Goal: Transaction & Acquisition: Purchase product/service

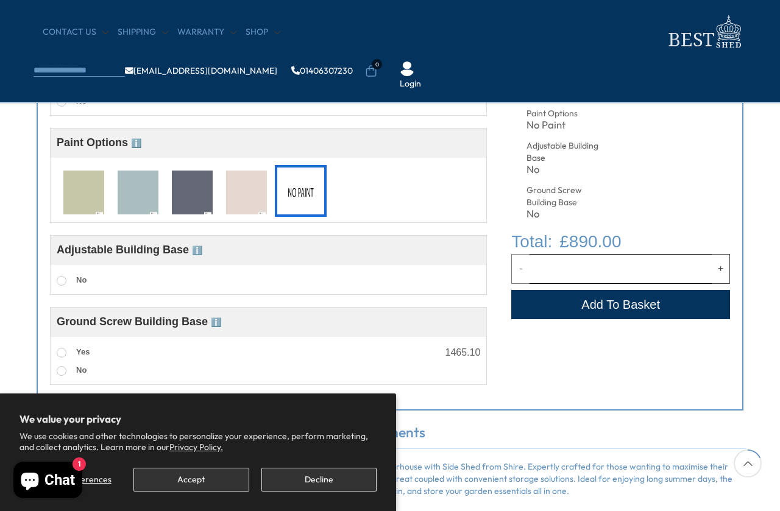
scroll to position [546, 0]
click at [202, 250] on span "ℹ️" at bounding box center [197, 251] width 10 height 10
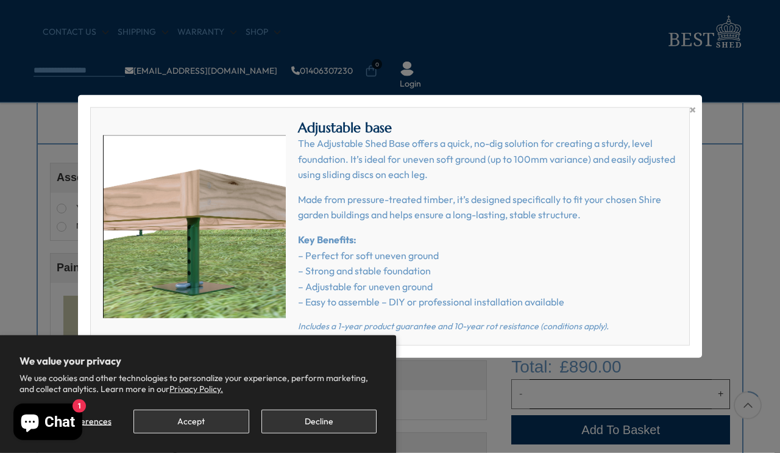
scroll to position [421, 0]
click at [694, 117] on span "×" at bounding box center [692, 109] width 7 height 17
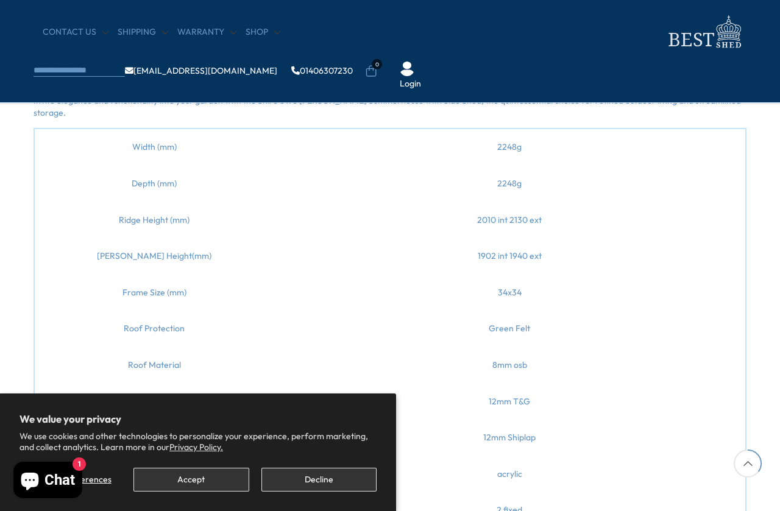
scroll to position [1059, 0]
click at [591, 212] on td "2010 int 2130 ext" at bounding box center [509, 221] width 471 height 37
click at [628, 210] on td "2010 int 2130 ext" at bounding box center [509, 221] width 471 height 37
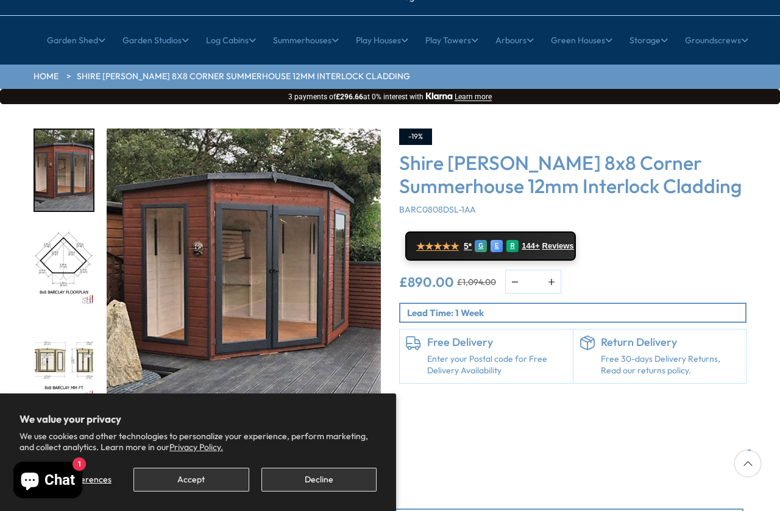
scroll to position [112, 0]
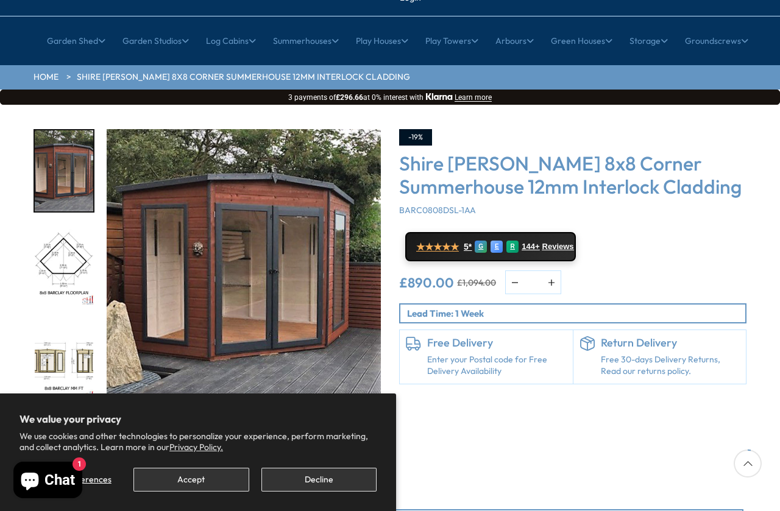
click at [630, 232] on div "★★★★★ 5* G E R 144+ Reviews" at bounding box center [572, 246] width 347 height 29
click at [687, 93] on p "3 payments of £296.66 at 0% interest with [GEOGRAPHIC_DATA] Learn more" at bounding box center [389, 97] width 769 height 9
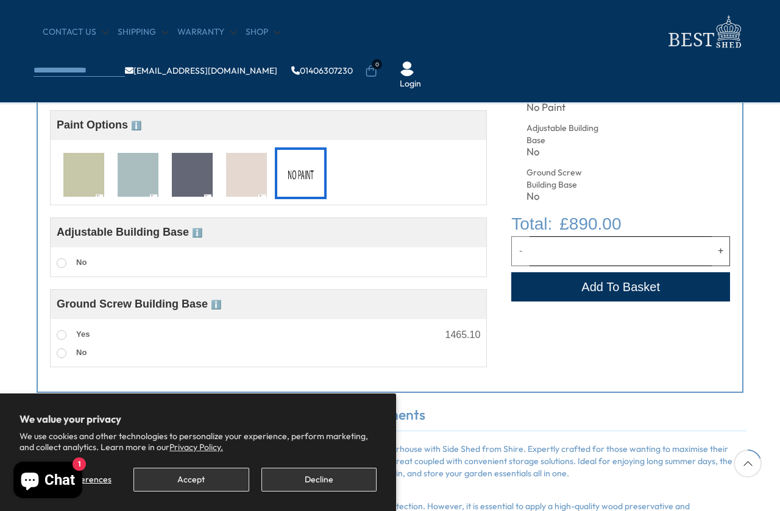
scroll to position [565, 0]
click at [171, 231] on span "Adjustable Building Base ℹ️" at bounding box center [130, 231] width 146 height 12
click at [81, 263] on span "No" at bounding box center [81, 261] width 10 height 9
click at [62, 270] on label "No" at bounding box center [72, 263] width 30 height 16
click at [73, 262] on label "No" at bounding box center [72, 263] width 30 height 16
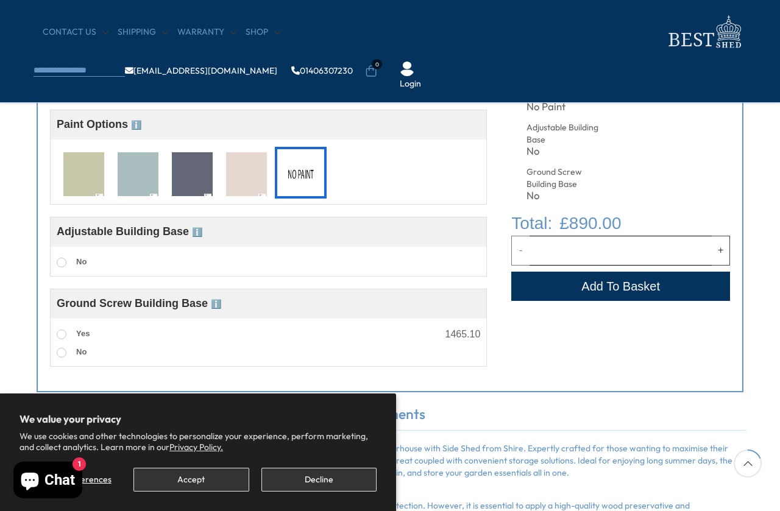
click at [164, 231] on span "Adjustable Building Base ℹ️" at bounding box center [130, 231] width 146 height 12
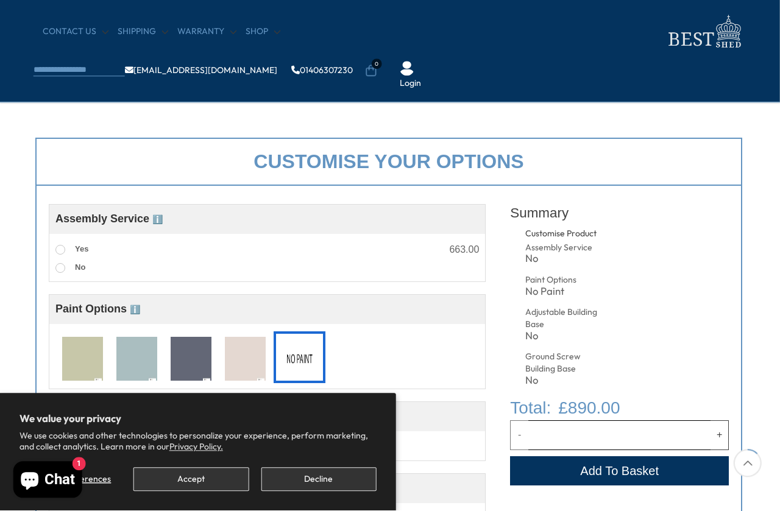
scroll to position [380, 5]
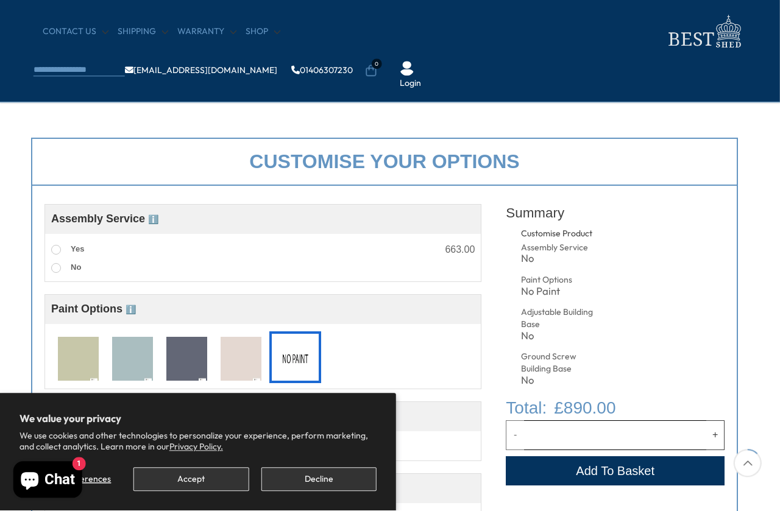
click at [58, 250] on span at bounding box center [56, 250] width 10 height 10
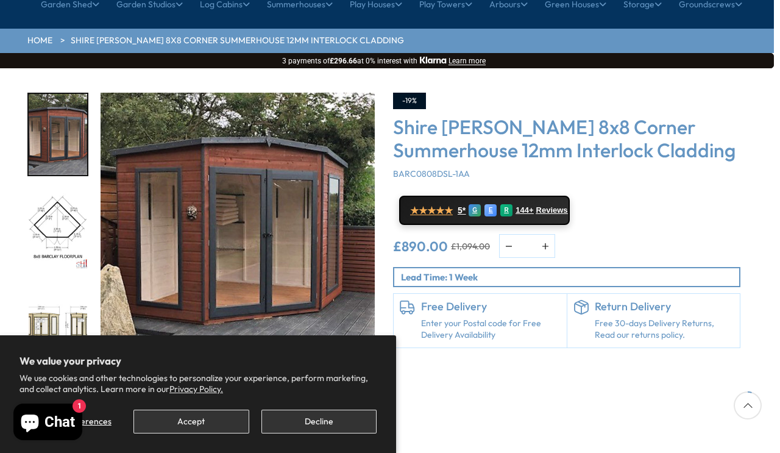
scroll to position [149, 5]
